Goal: Check status: Check status

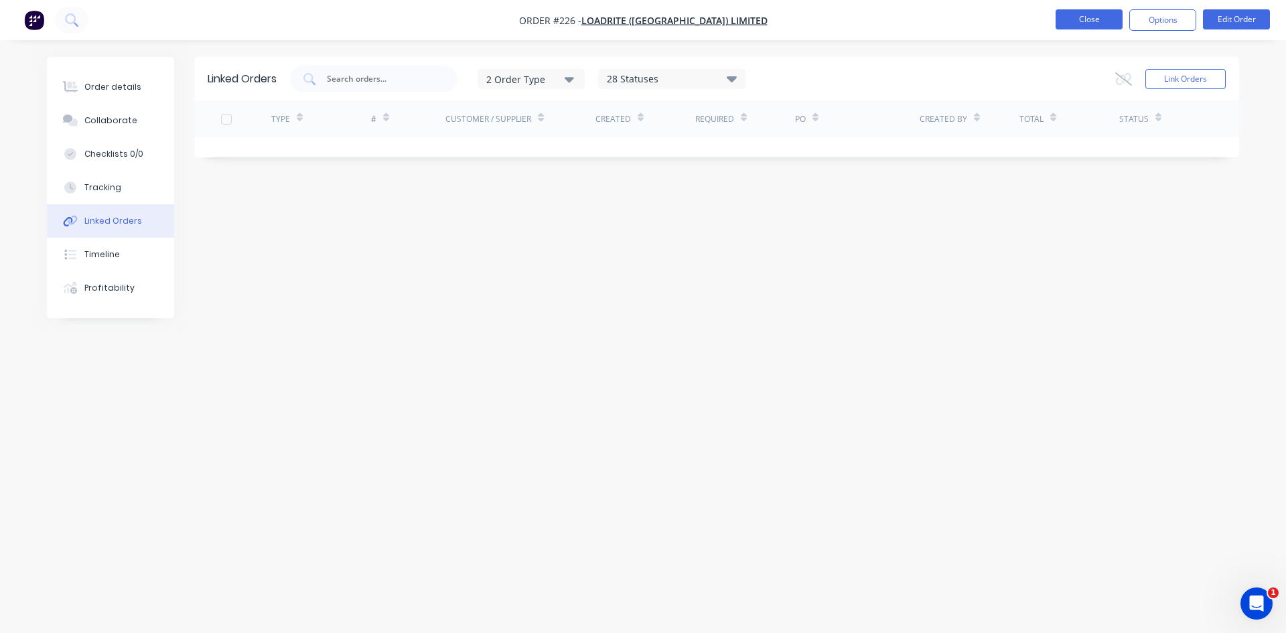
click at [1102, 22] on button "Close" at bounding box center [1088, 19] width 67 height 20
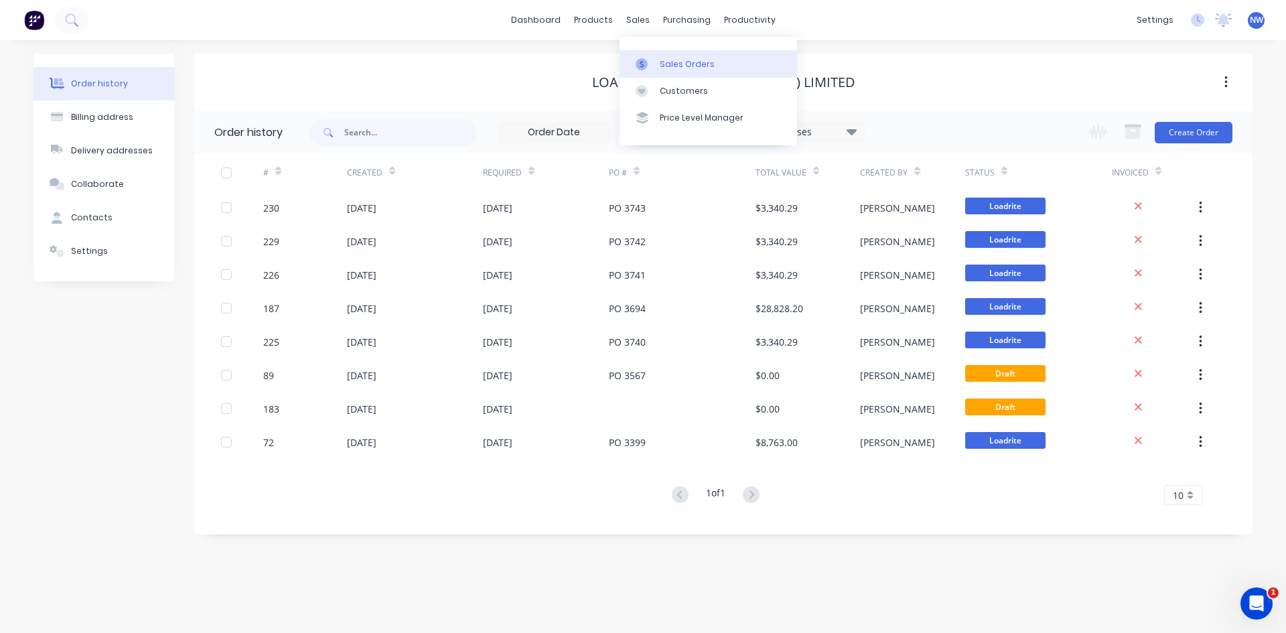
click at [656, 56] on link "Sales Orders" at bounding box center [707, 63] width 177 height 27
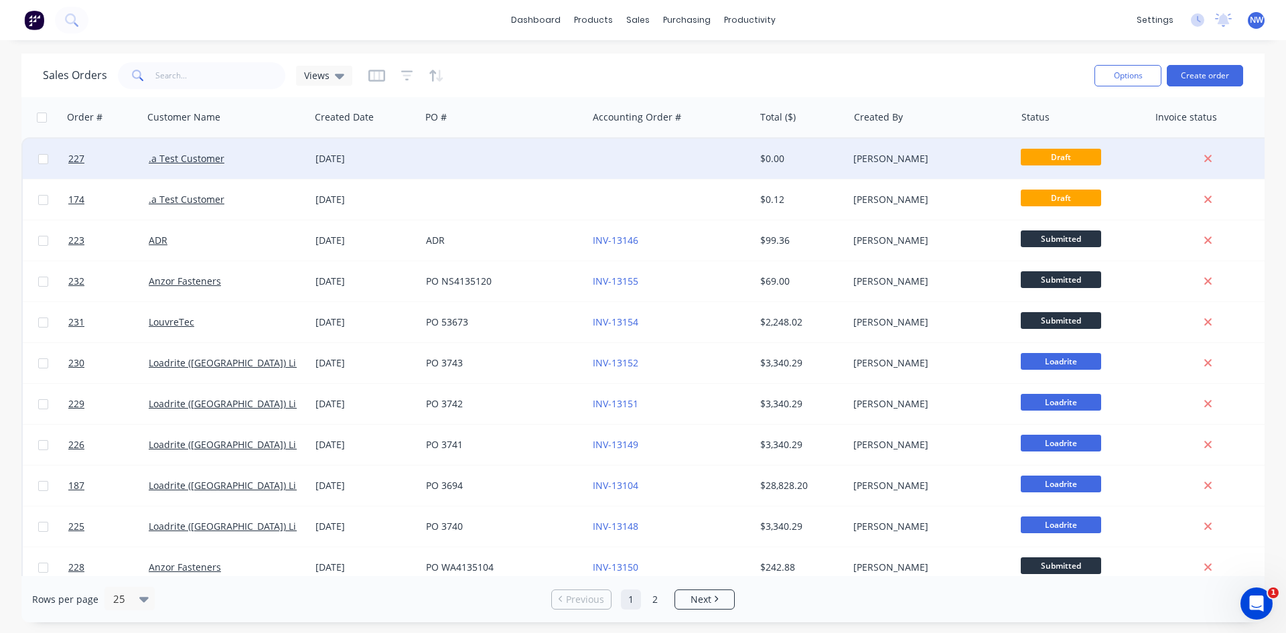
click at [309, 162] on div ".a Test Customer" at bounding box center [226, 159] width 167 height 40
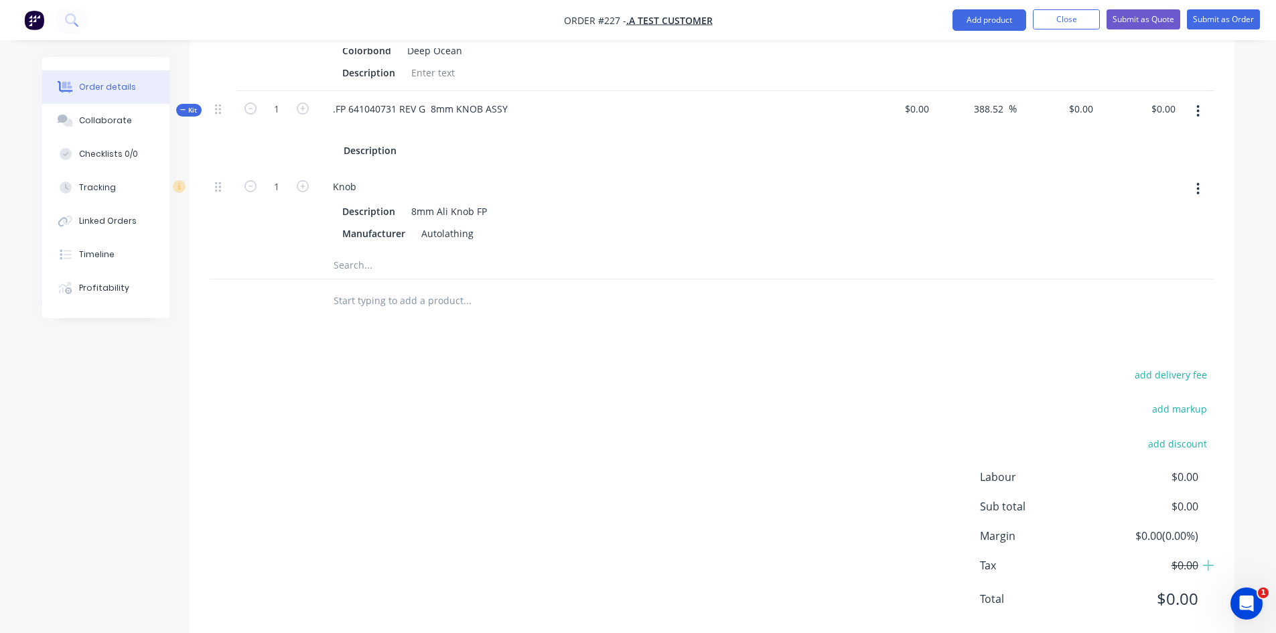
scroll to position [402, 0]
click at [437, 287] on input "text" at bounding box center [467, 300] width 268 height 27
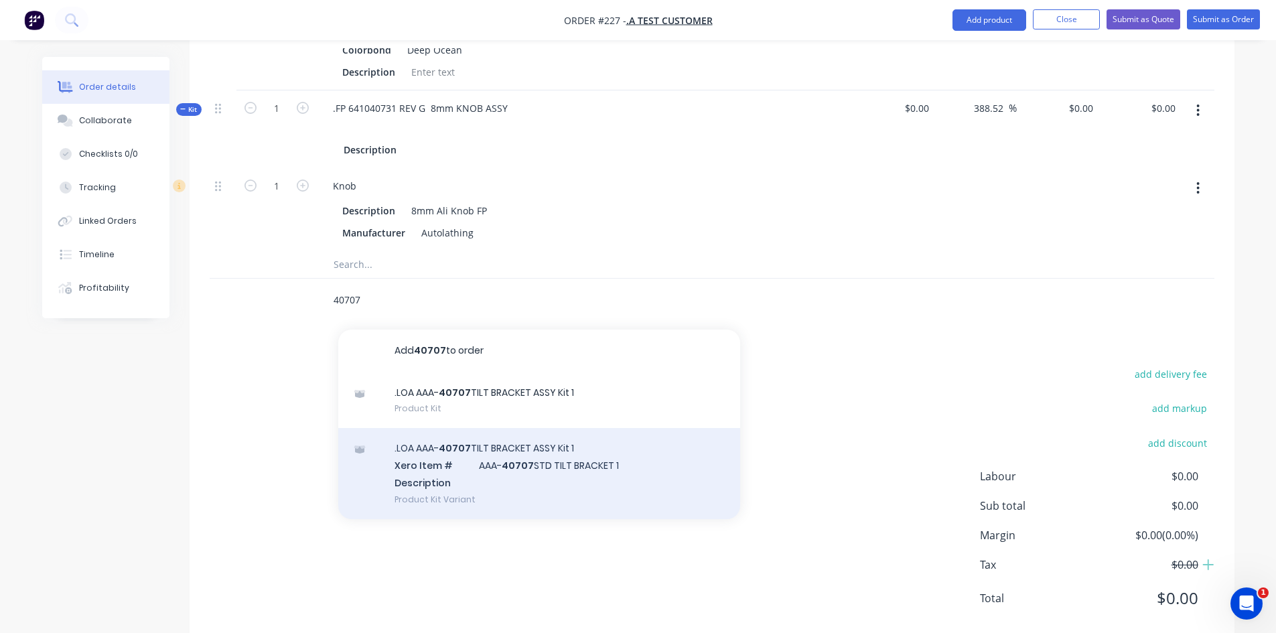
type input "40707"
click at [512, 469] on div ".LOA AAA- 40707 TILT BRACKET ASSY Kit 1 Xero Item # AAA- 40707 STD TILT BRACKET…" at bounding box center [539, 473] width 402 height 90
